Goal: Find contact information: Find contact information

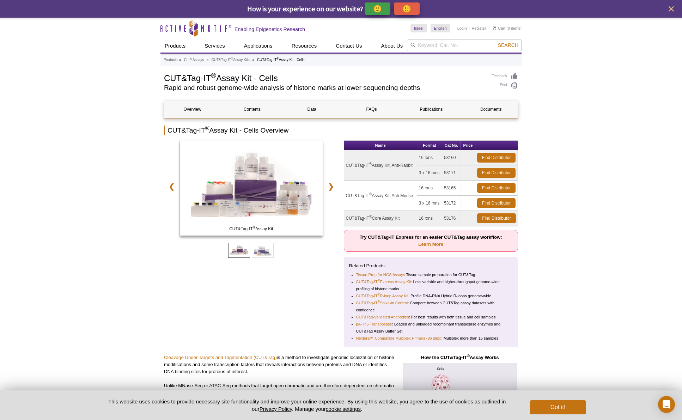
drag, startPoint x: 469, startPoint y: 151, endPoint x: 469, endPoint y: 143, distance: 8.5
click at [469, 147] on table "Name Format Cat No. Price CUT&Tag-IT ® Assay Kit, Anti-Rabbit 16 rxns 53160 Fin…" at bounding box center [431, 183] width 175 height 86
click at [469, 143] on th "Price" at bounding box center [468, 146] width 14 height 10
click at [489, 158] on link "Find Distributor" at bounding box center [496, 158] width 38 height 10
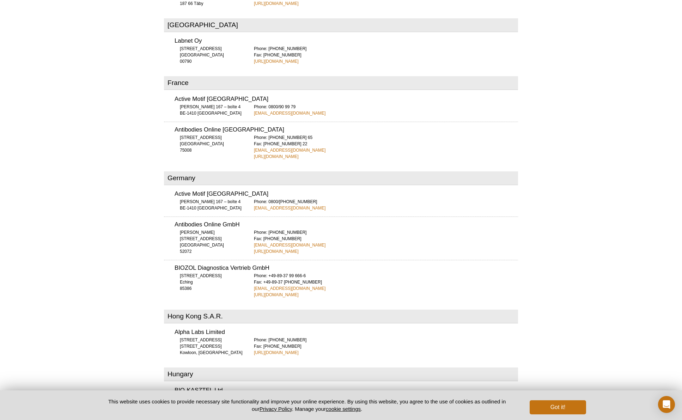
scroll to position [876, 0]
click at [276, 154] on link "http://www.anticorps-enligne.fr" at bounding box center [276, 157] width 45 height 6
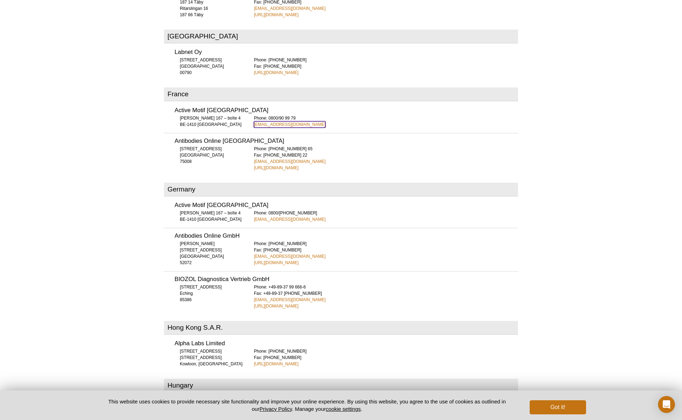
click at [271, 121] on link "euro-orders@activemotif.com" at bounding box center [290, 124] width 72 height 6
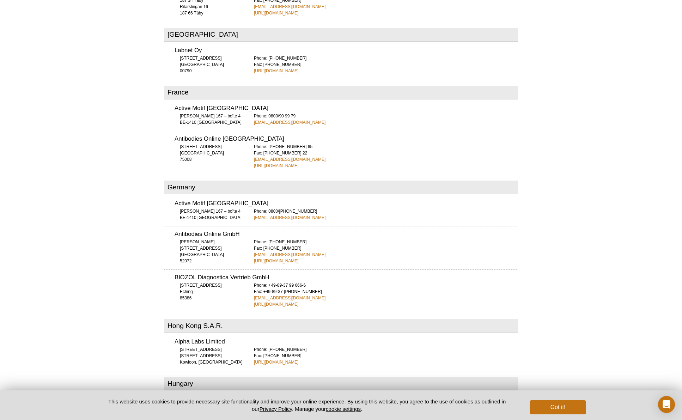
scroll to position [866, 0]
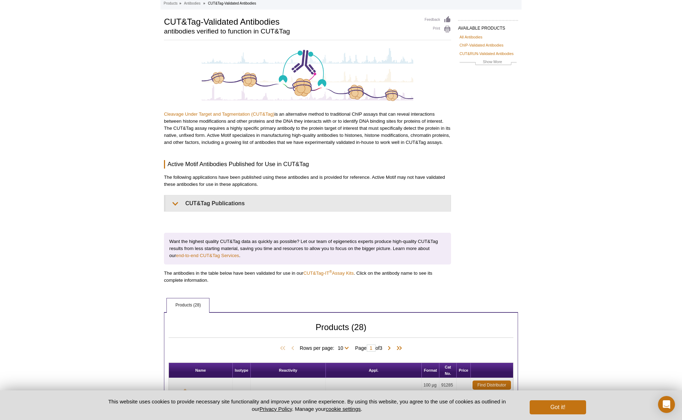
scroll to position [30, 0]
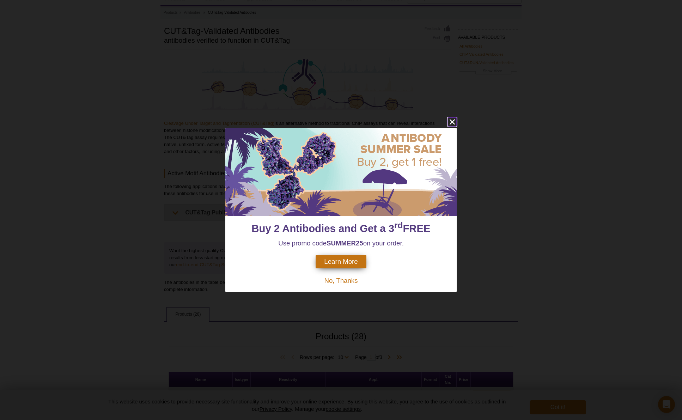
click at [451, 121] on icon "close" at bounding box center [452, 121] width 9 height 9
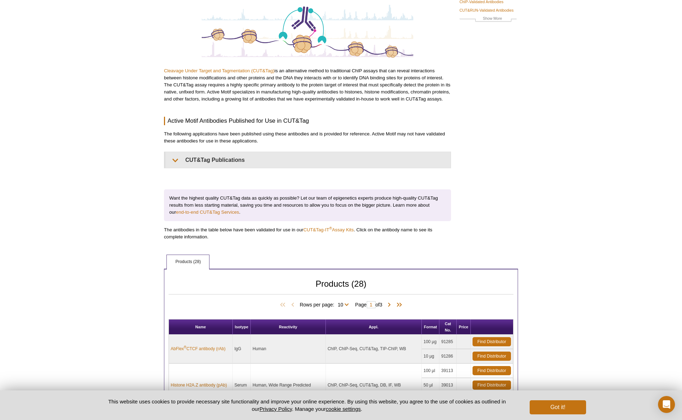
scroll to position [0, 0]
